Goal: Information Seeking & Learning: Learn about a topic

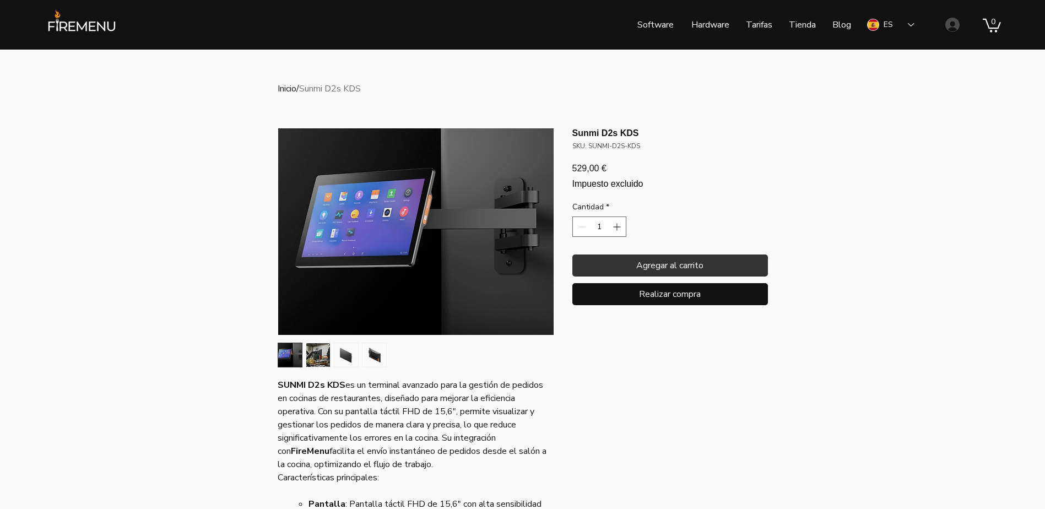
click at [348, 359] on img "3 / 4" at bounding box center [346, 355] width 24 height 24
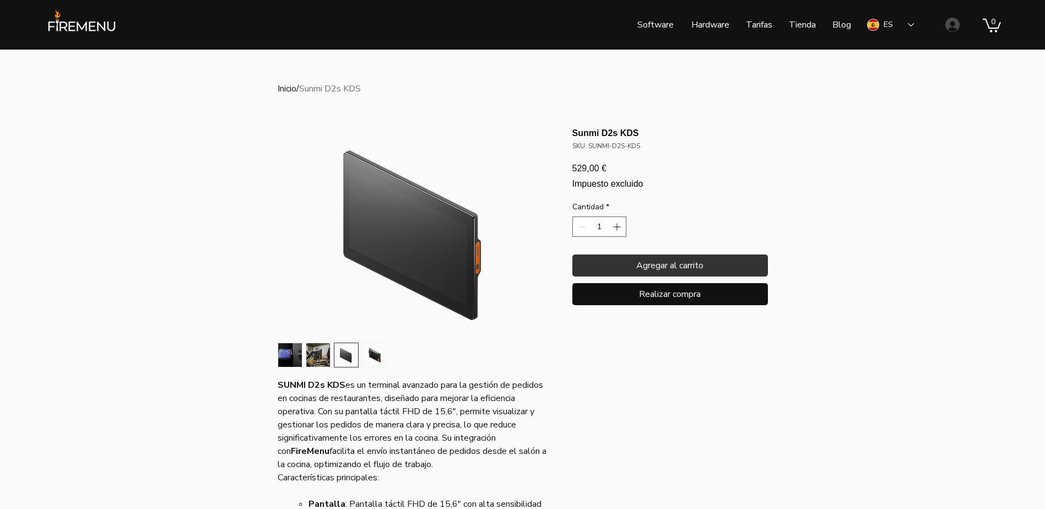
click at [273, 358] on div "Inicio / Sunmi D2s KDS SUNMI D2s KDS es un terminal avanzado para la gestión de…" at bounding box center [523, 498] width 540 height 896
click at [289, 356] on img "1 / 4" at bounding box center [290, 355] width 24 height 24
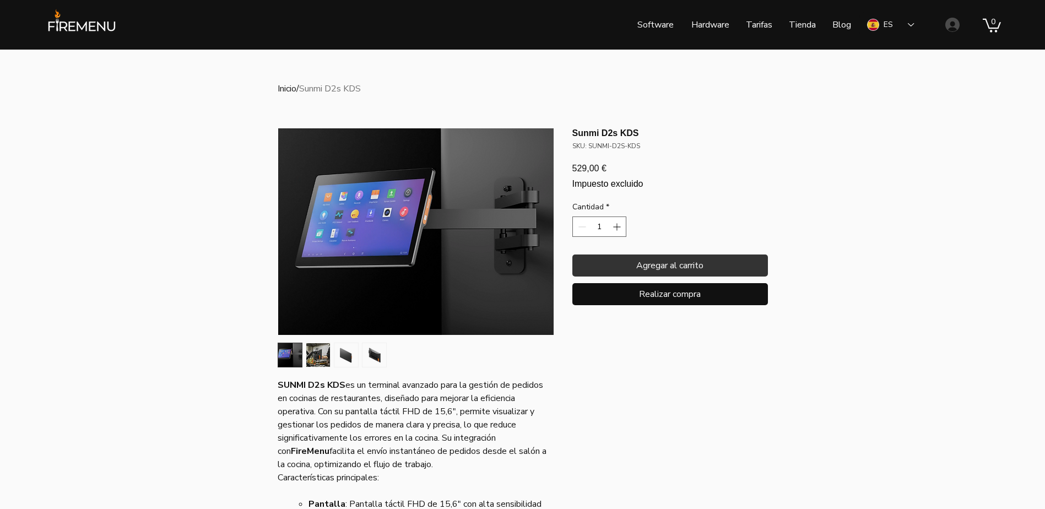
click at [325, 358] on img "2 / 4" at bounding box center [318, 355] width 24 height 24
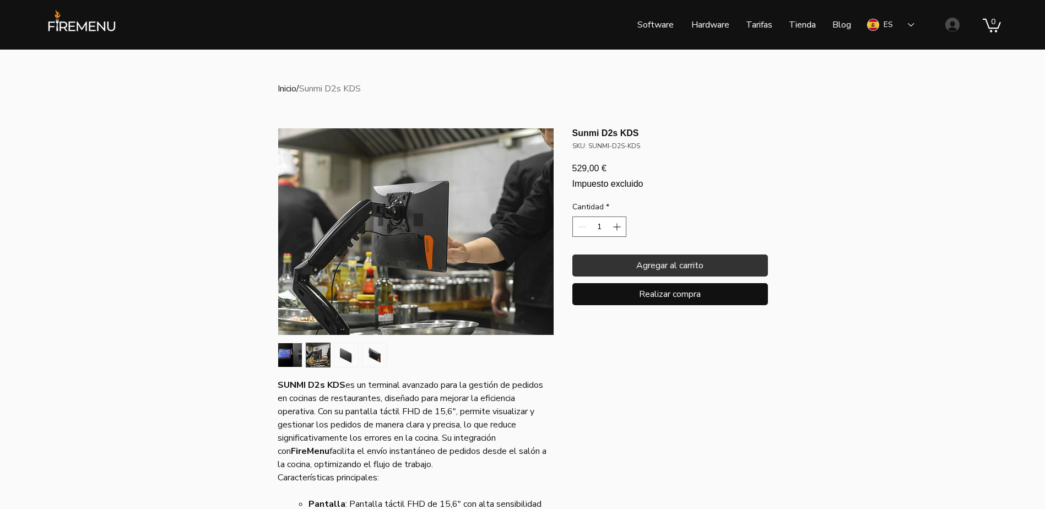
click at [346, 358] on img "3 / 4" at bounding box center [346, 355] width 24 height 24
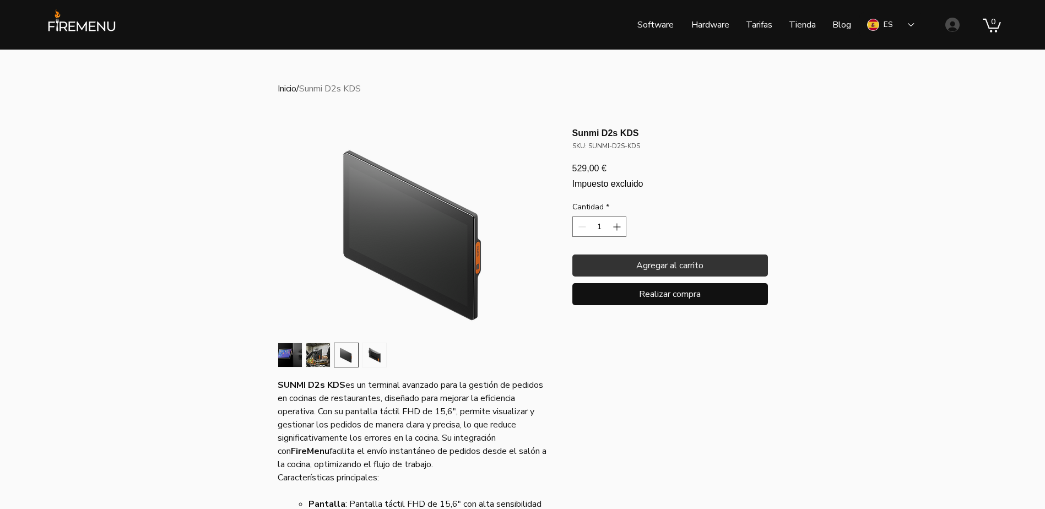
click at [375, 362] on img "4 / 4" at bounding box center [374, 355] width 24 height 24
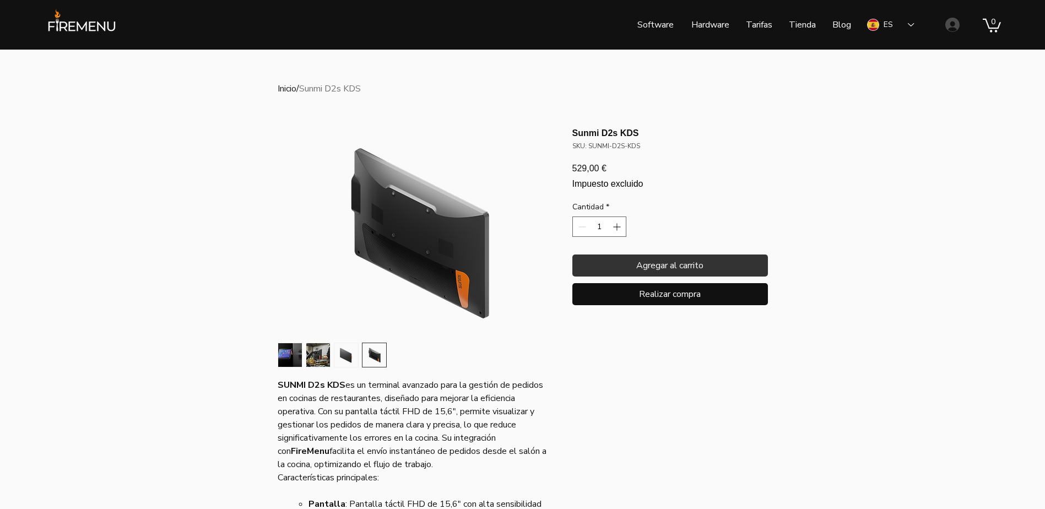
click at [293, 358] on img "1 / 4" at bounding box center [290, 355] width 24 height 24
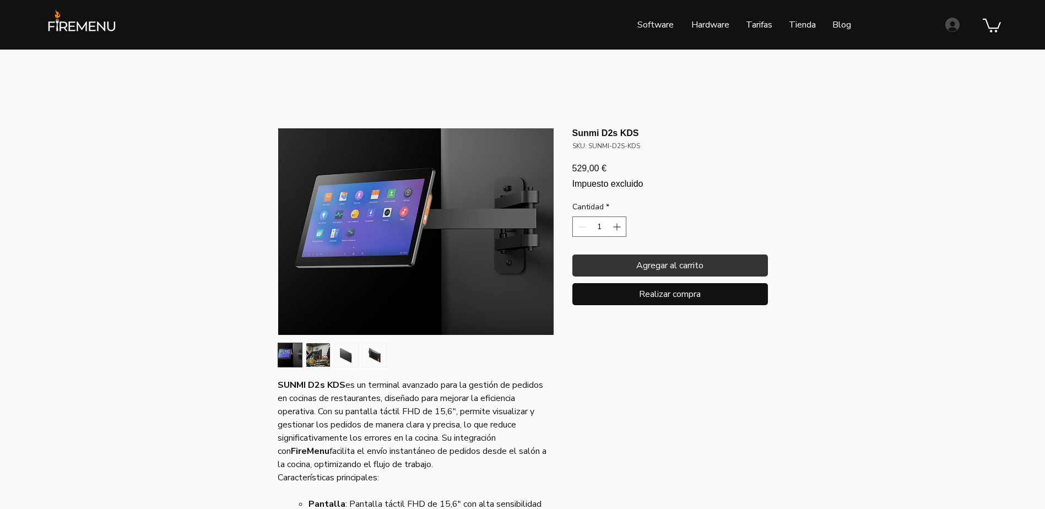
click at [392, 360] on div at bounding box center [415, 355] width 275 height 25
click at [404, 354] on div at bounding box center [415, 355] width 275 height 25
click at [375, 354] on img "main content" at bounding box center [374, 355] width 24 height 24
click at [349, 354] on img "3 / 4" at bounding box center [346, 355] width 24 height 24
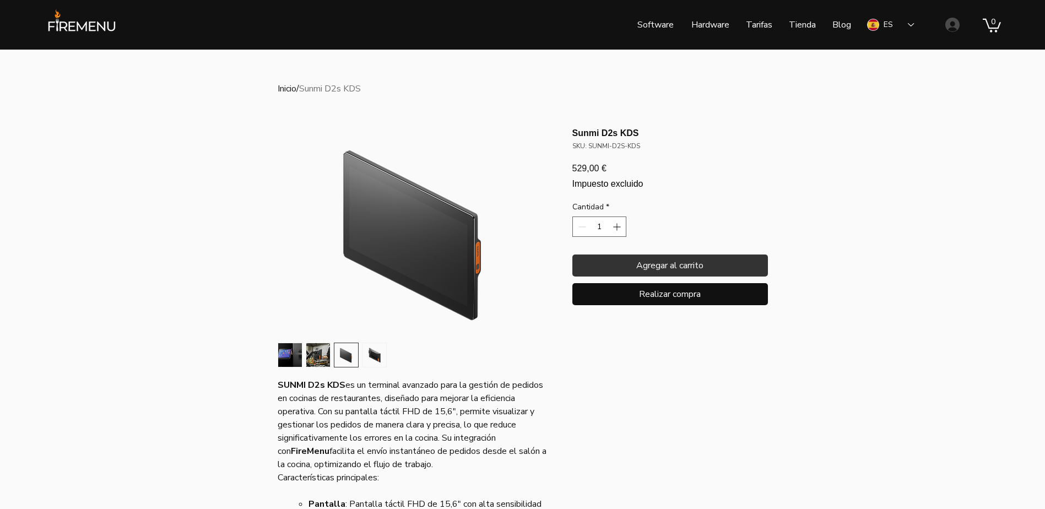
click at [304, 353] on div "main content" at bounding box center [415, 355] width 275 height 25
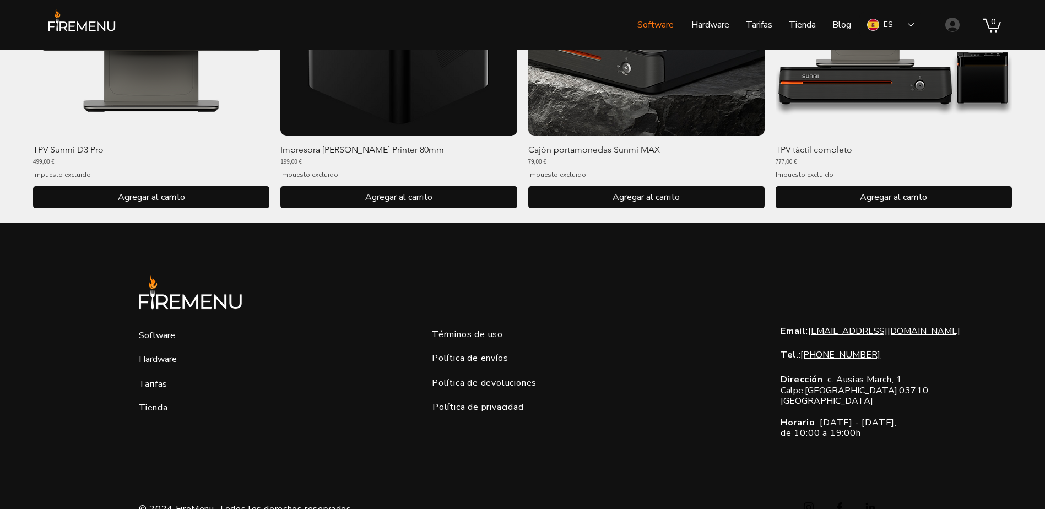
scroll to position [1166, 0]
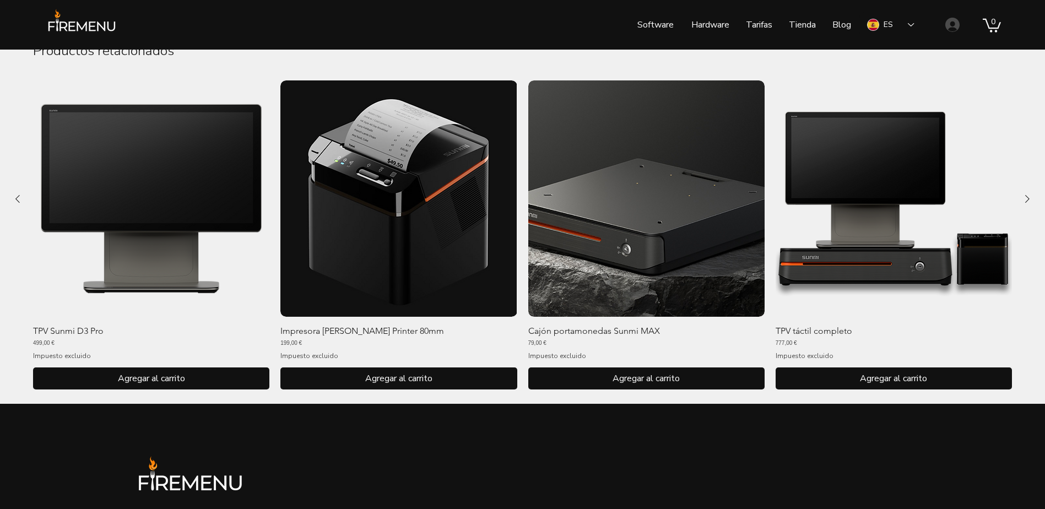
scroll to position [936, 0]
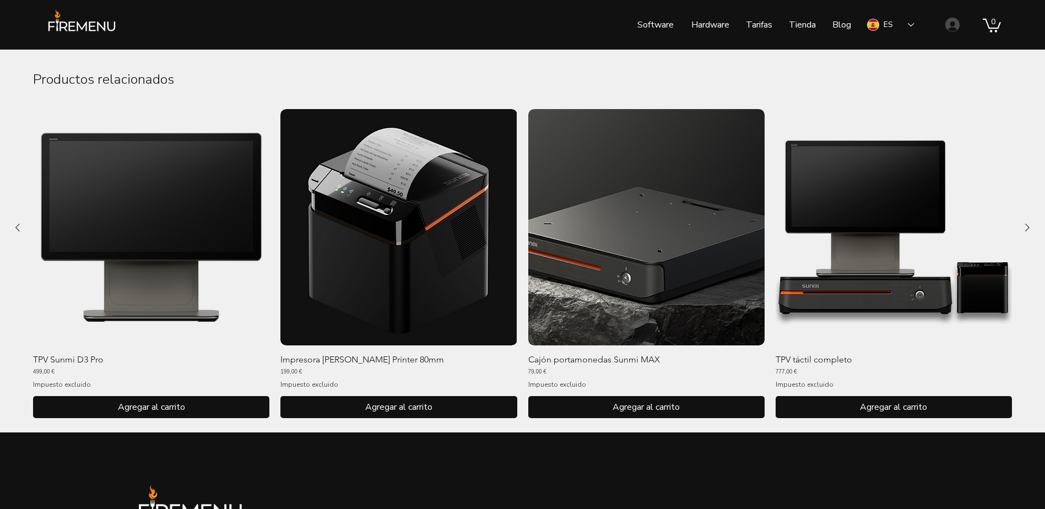
click at [802, 354] on p "TPV táctil completo" at bounding box center [814, 359] width 77 height 11
